Goal: Task Accomplishment & Management: Manage account settings

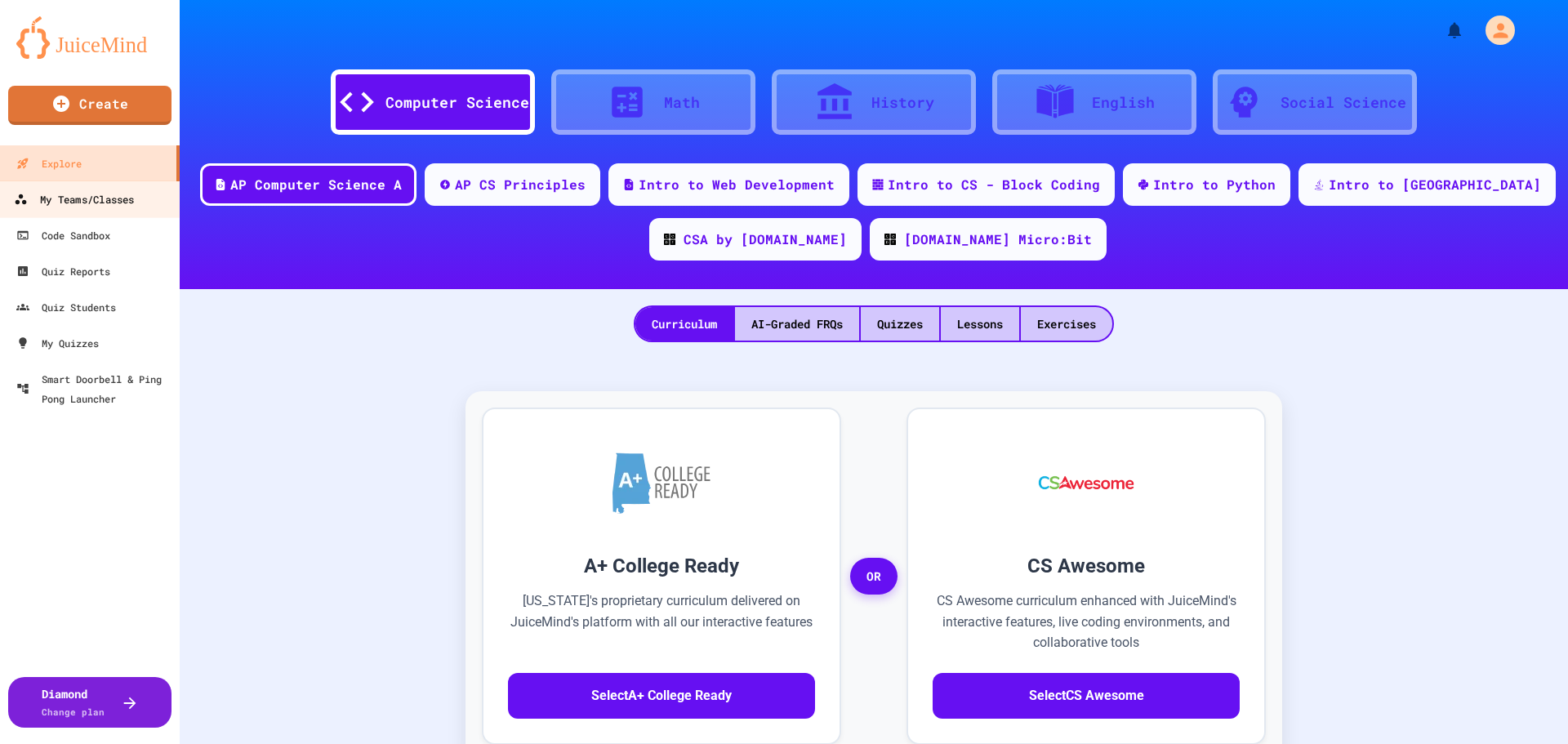
click at [124, 205] on div "My Teams/Classes" at bounding box center [74, 200] width 120 height 21
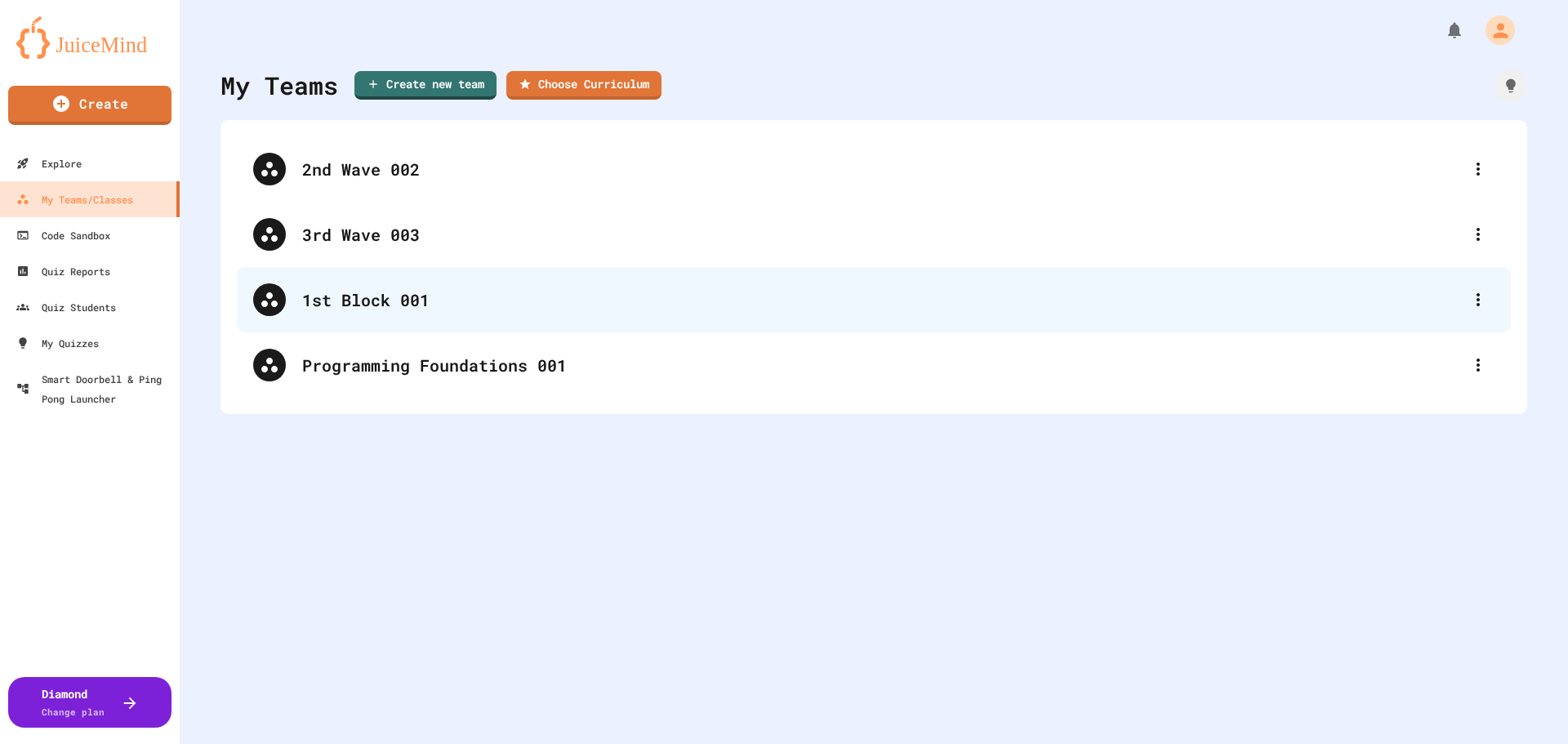
click at [385, 304] on div "1st Block 001" at bounding box center [882, 299] width 1159 height 25
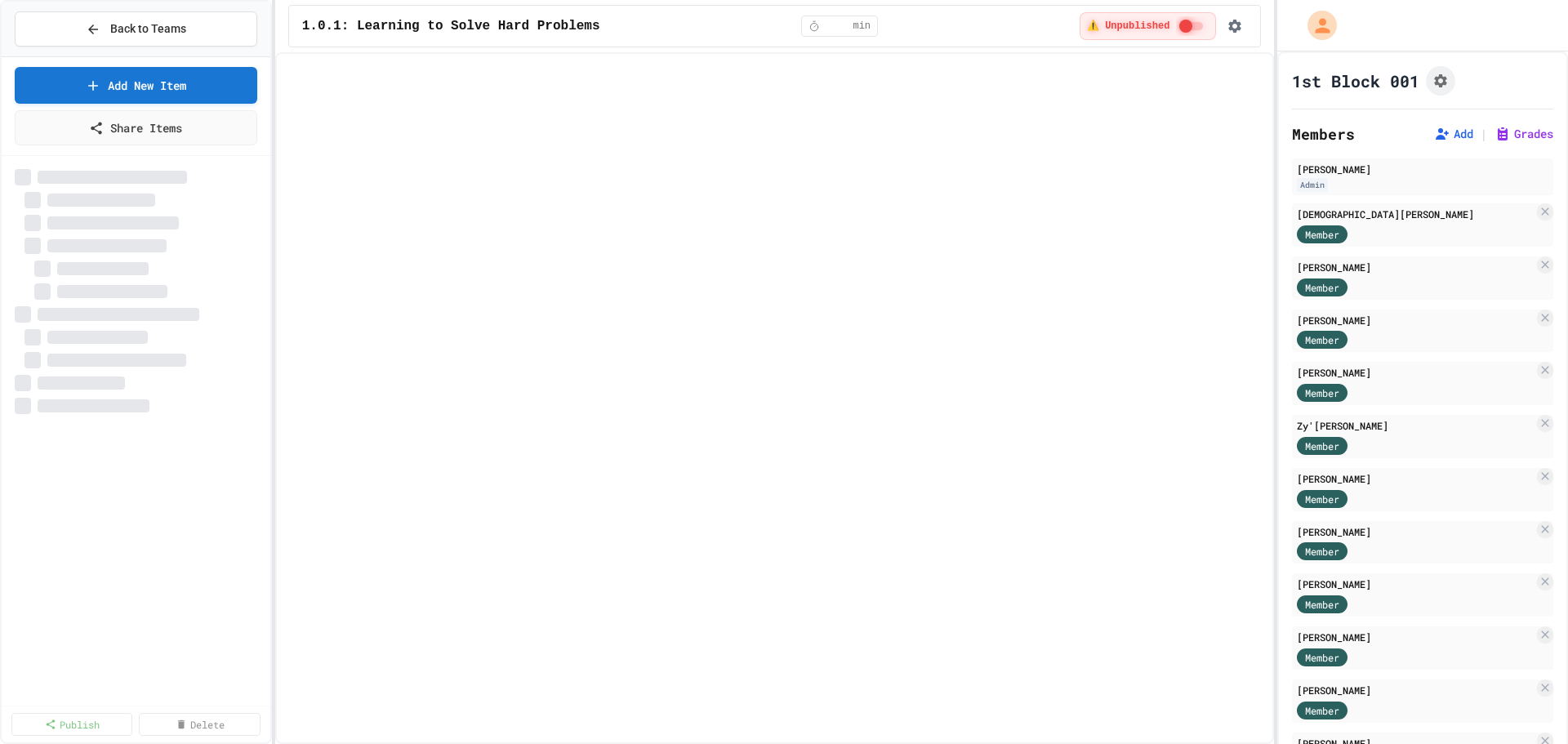
select select "***"
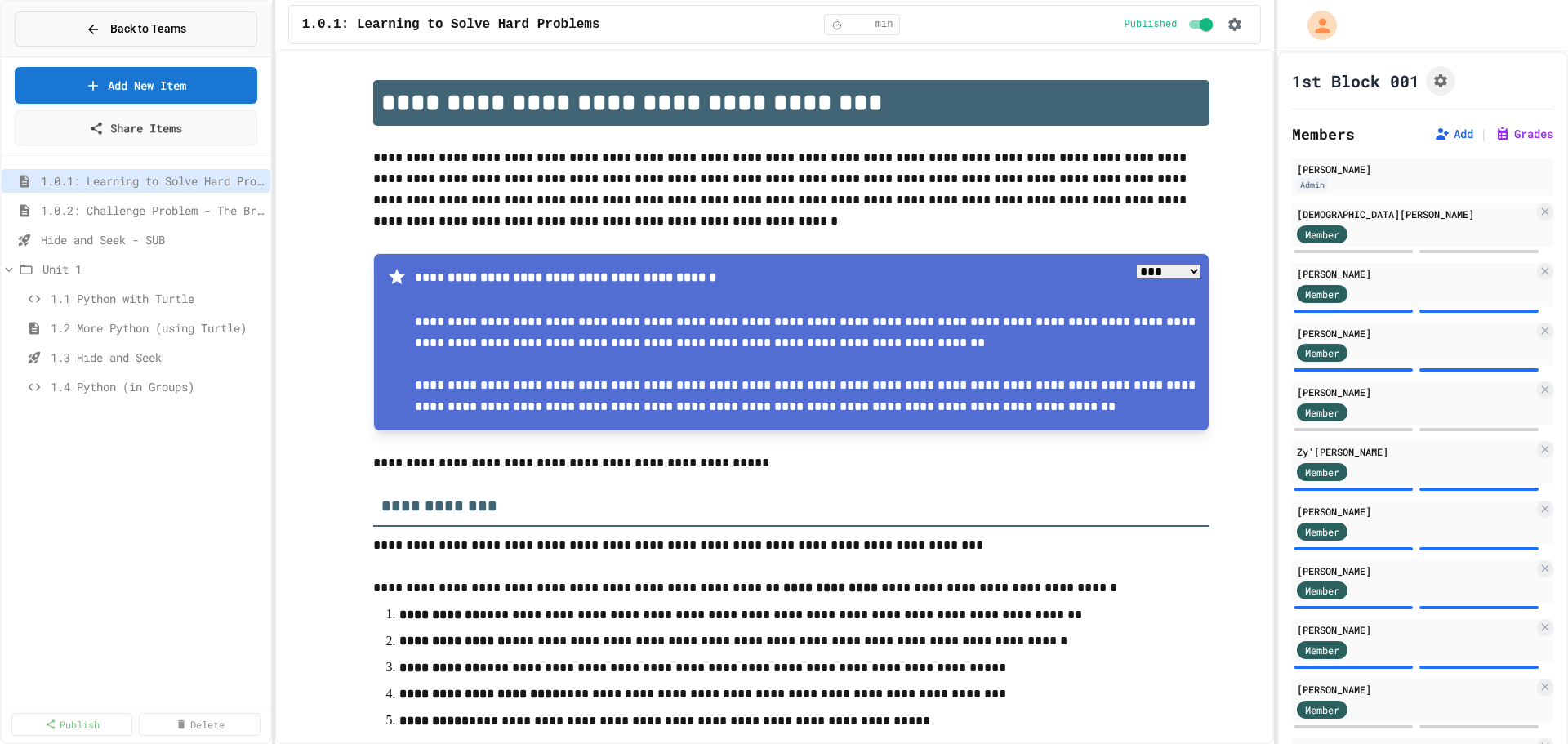
click at [111, 15] on button "Back to Teams" at bounding box center [136, 28] width 243 height 35
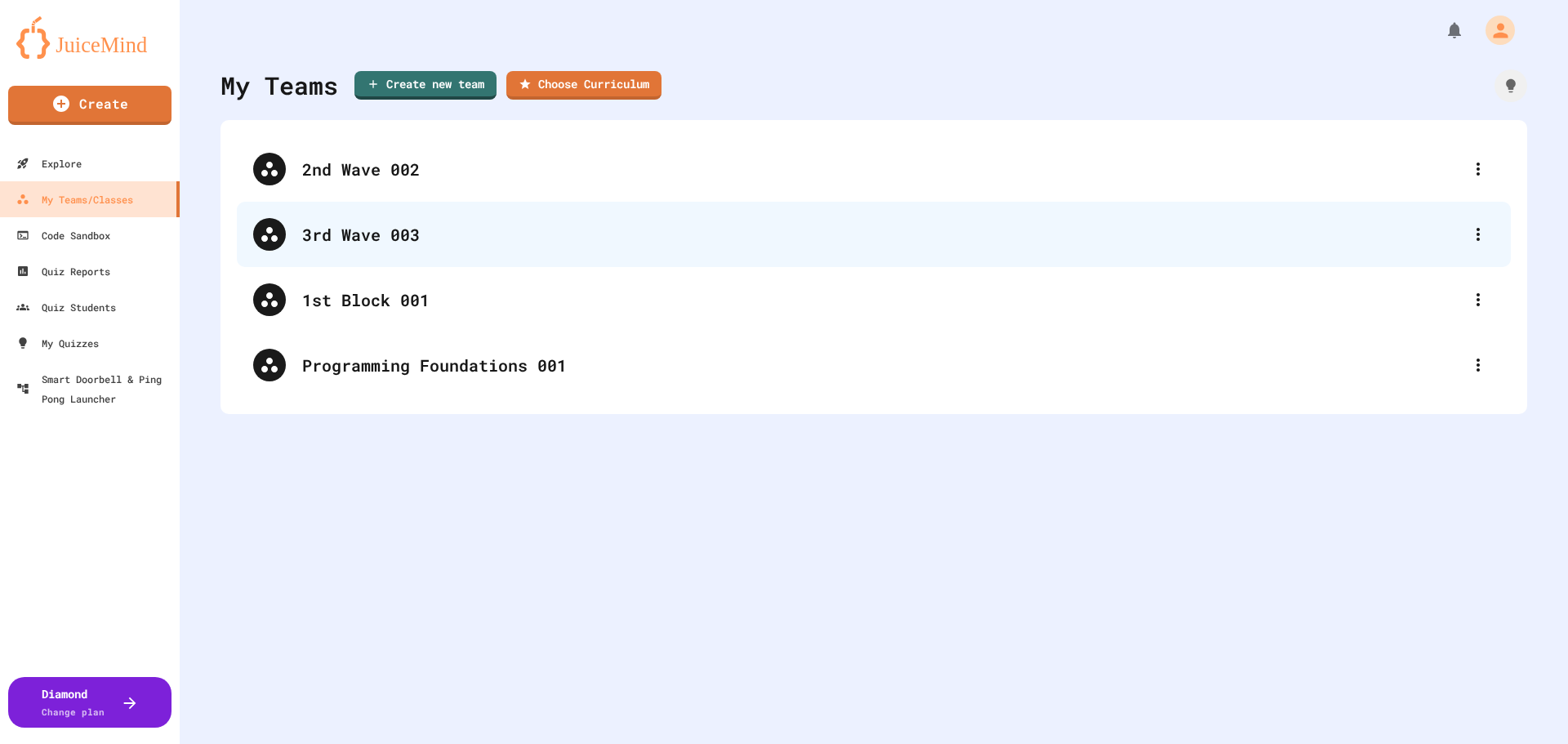
click at [416, 239] on div "3rd Wave 003" at bounding box center [882, 234] width 1159 height 25
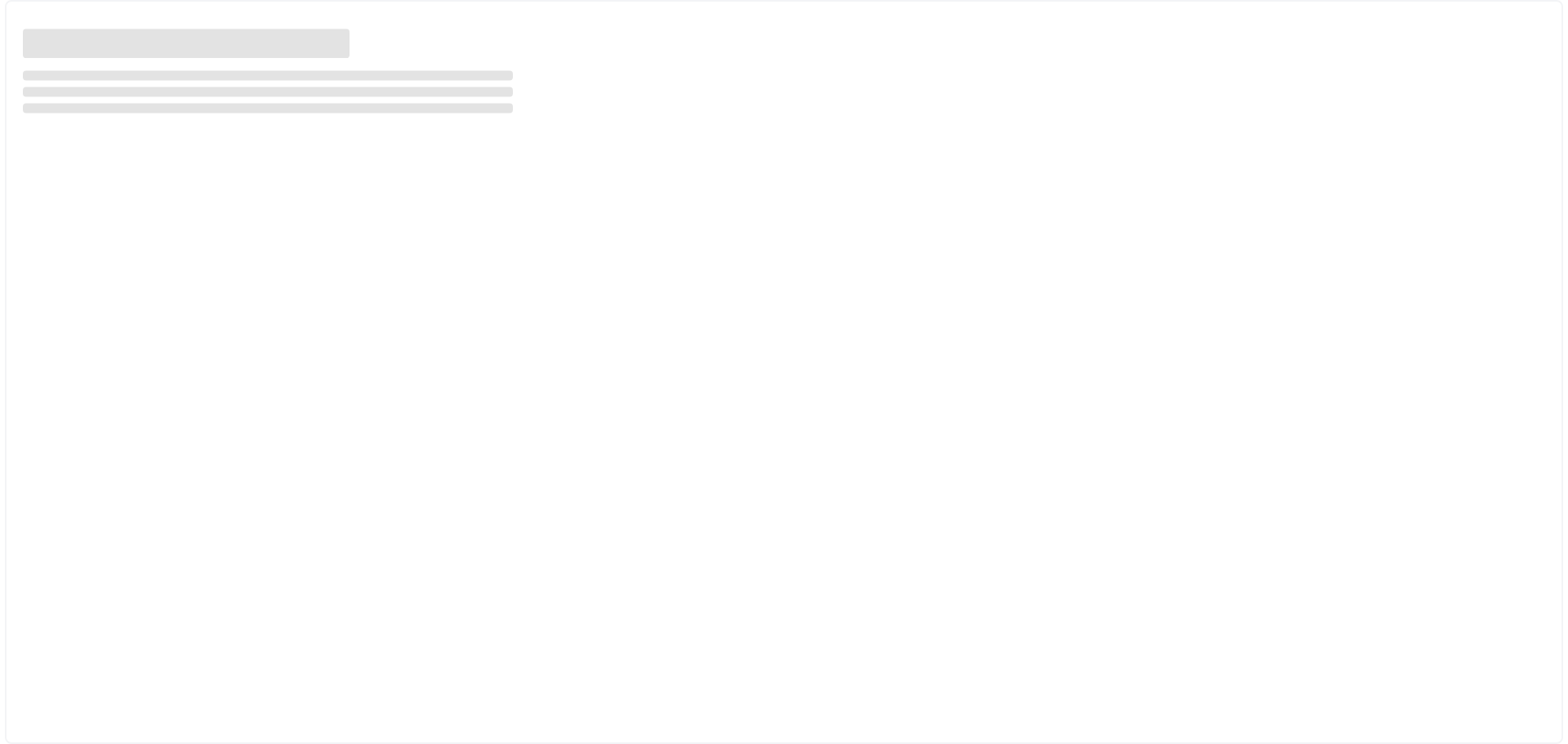
select select "***"
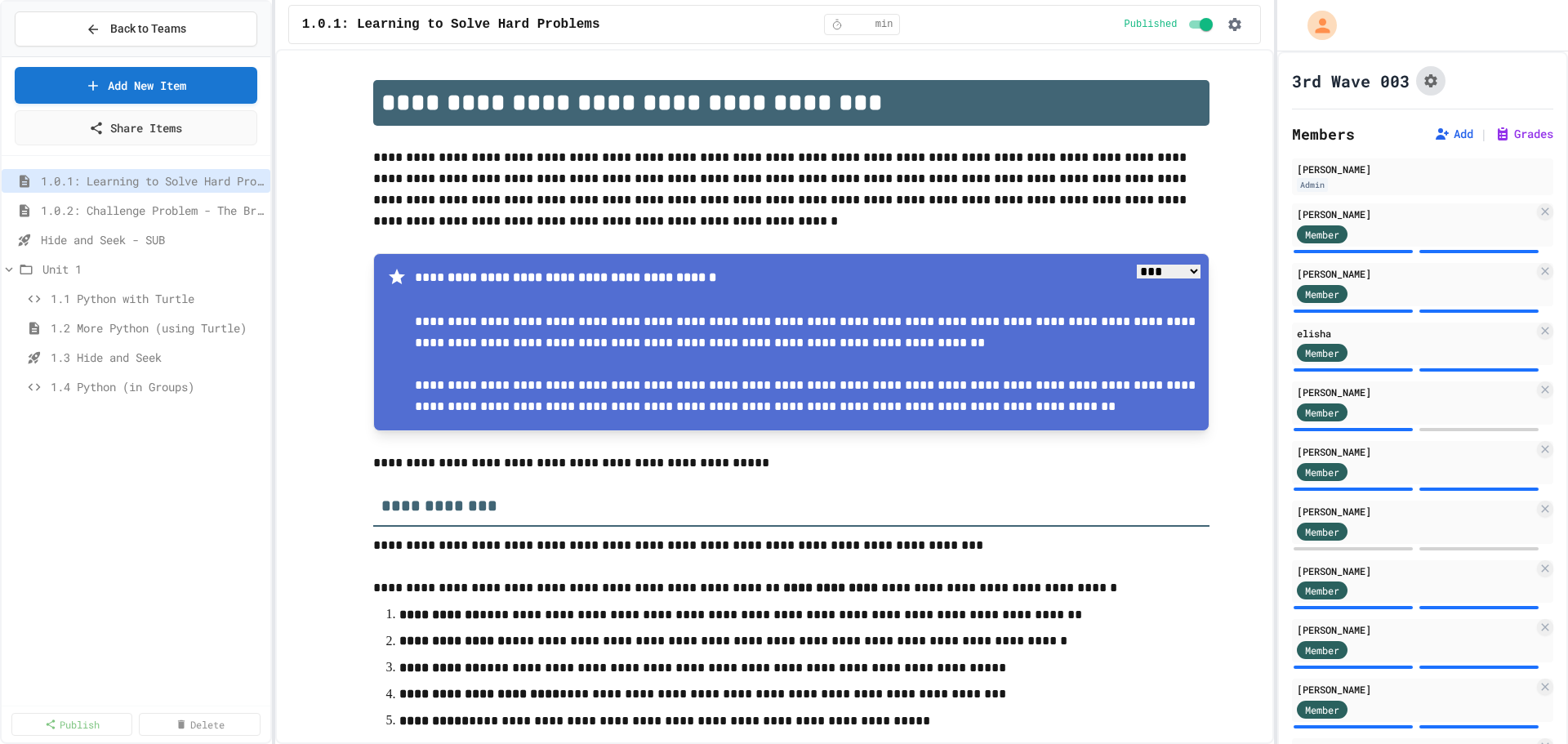
click at [1431, 81] on icon "Assignment Settings" at bounding box center [1430, 80] width 16 height 16
click at [124, 205] on span "1.0.2: Challenge Problem - The Bridge" at bounding box center [143, 211] width 207 height 17
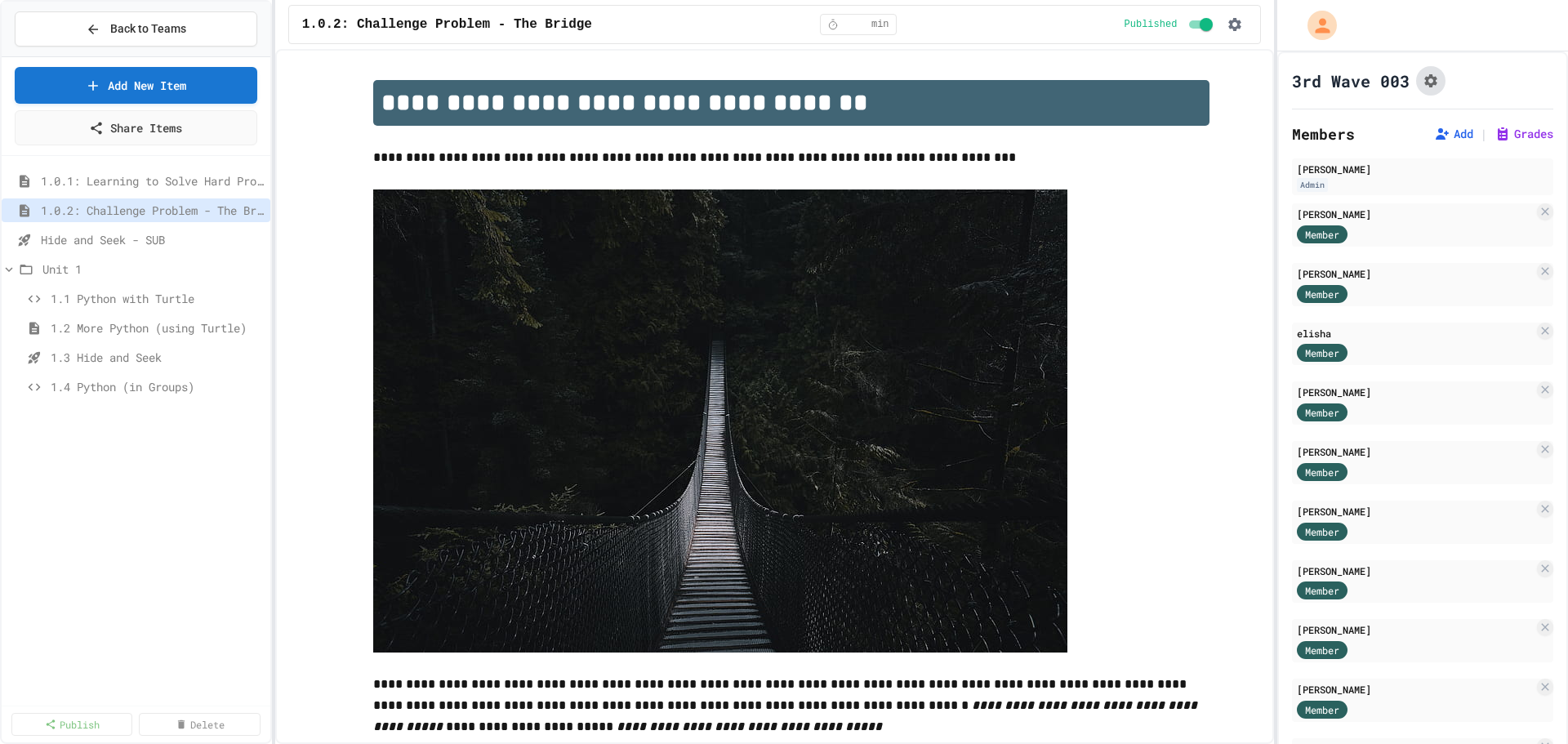
click at [1431, 80] on icon "Assignment Settings" at bounding box center [1430, 80] width 16 height 16
click at [160, 245] on span "Hide and Seek - SUB" at bounding box center [143, 240] width 207 height 17
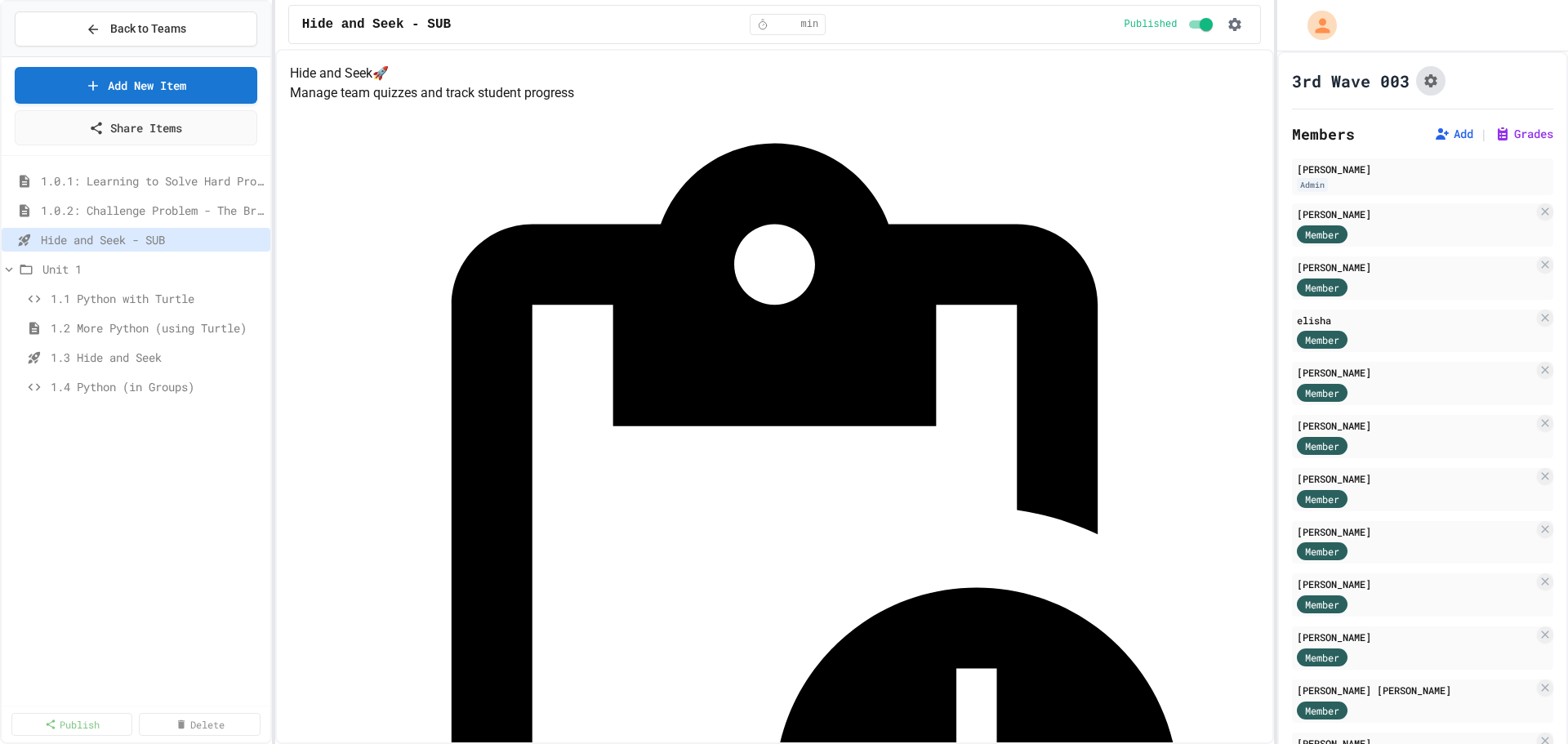
click at [1425, 68] on button "Assignment Settings" at bounding box center [1430, 80] width 29 height 29
